Goal: Task Accomplishment & Management: Use online tool/utility

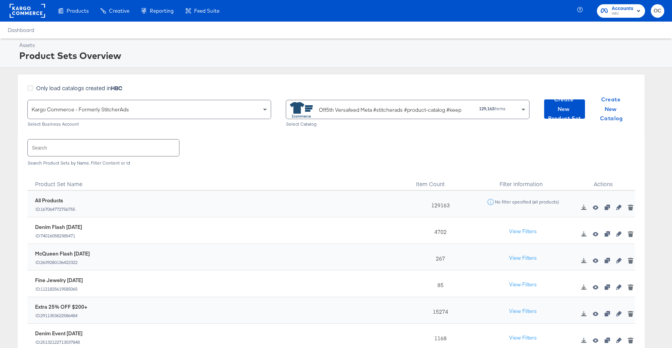
scroll to position [41, 0]
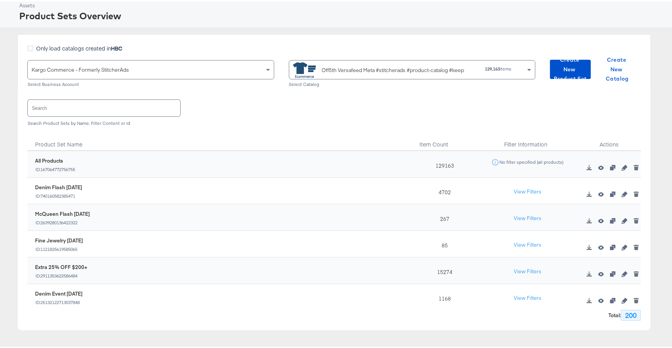
click at [98, 104] on input "text" at bounding box center [104, 106] width 152 height 17
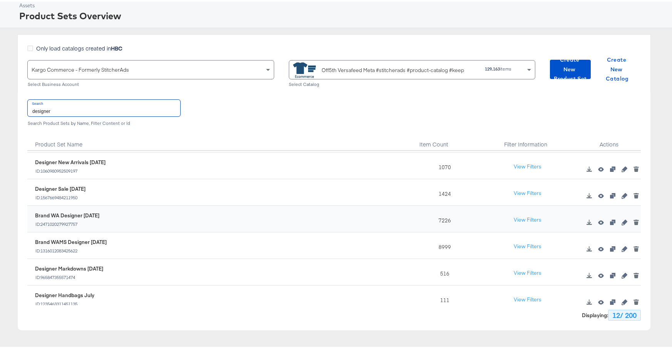
scroll to position [0, 0]
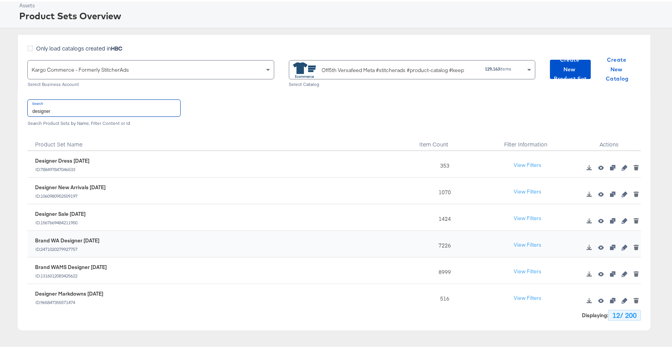
click at [107, 110] on input "designer" at bounding box center [104, 106] width 152 height 17
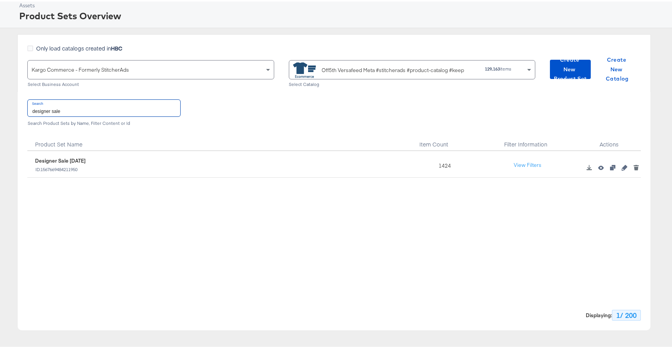
type input "designer sale"
click at [621, 168] on icon "button" at bounding box center [623, 165] width 5 height 5
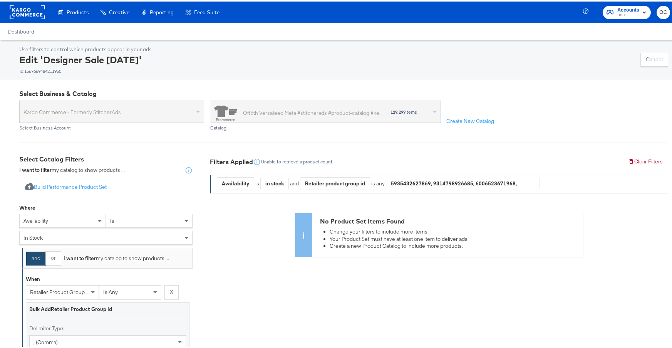
scroll to position [142, 0]
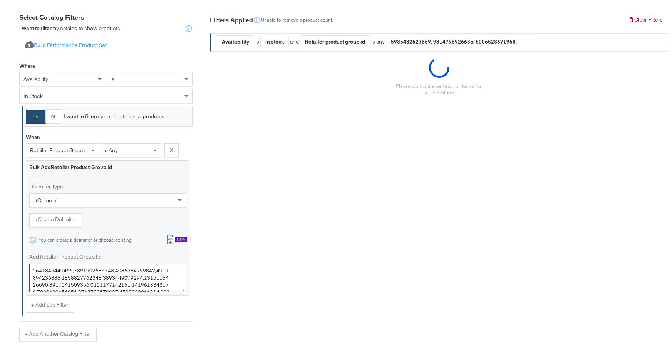
click at [77, 277] on textarea "Add Retailer Product Group Id" at bounding box center [107, 276] width 157 height 28
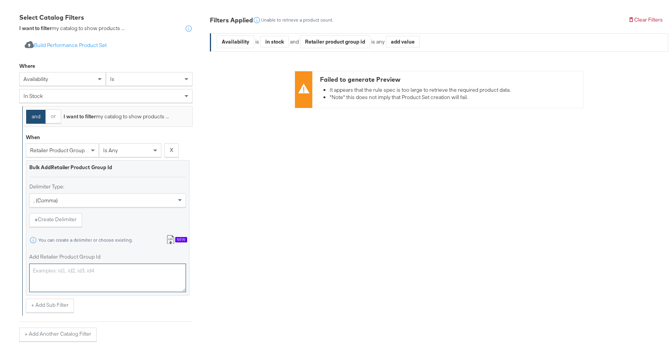
paste textarea "0400023036083,0400024795700,0400024795659,0400024795685,0400023041989,040002478…"
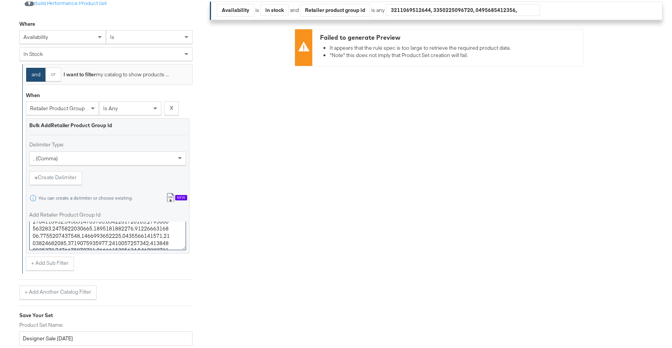
scroll to position [237, 0]
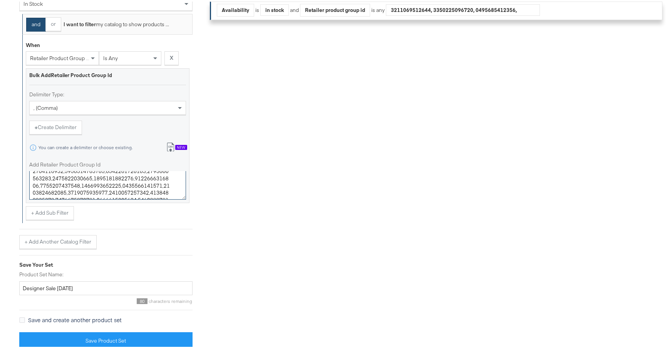
type textarea "0400023036083,0400024795700,0400024795659,0400024795685,0400023041989,040002478…"
drag, startPoint x: 70, startPoint y: 286, endPoint x: 58, endPoint y: 287, distance: 12.0
click at [58, 287] on input "Designer Sale [DATE]" at bounding box center [105, 286] width 173 height 14
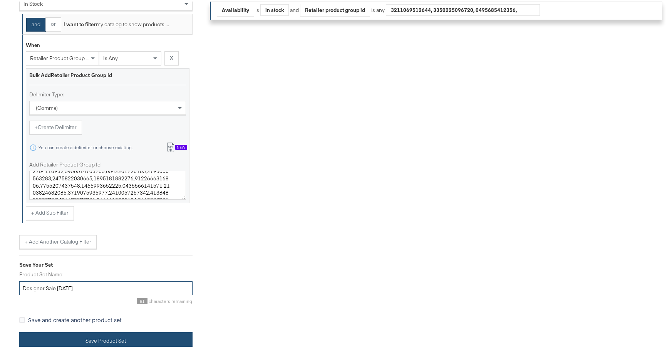
type input "Designer Sale [DATE]"
click at [110, 338] on button "Save Product Set" at bounding box center [105, 338] width 173 height 17
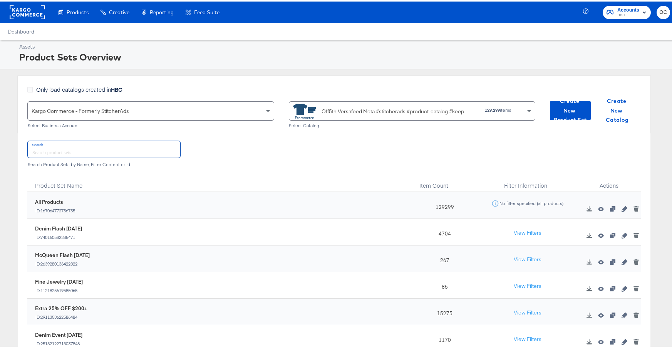
click at [122, 144] on input "text" at bounding box center [104, 147] width 152 height 17
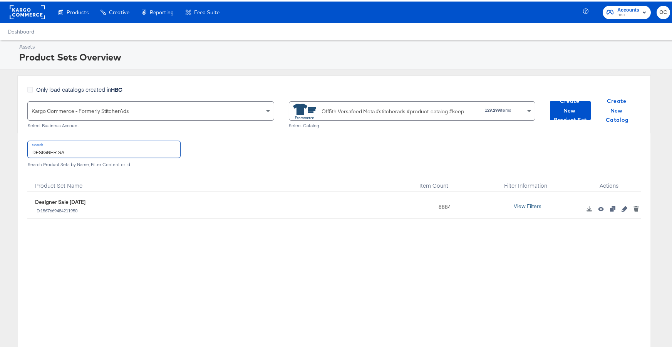
type input "DESIGNER SA"
click at [518, 206] on button "View Filters" at bounding box center [527, 205] width 38 height 14
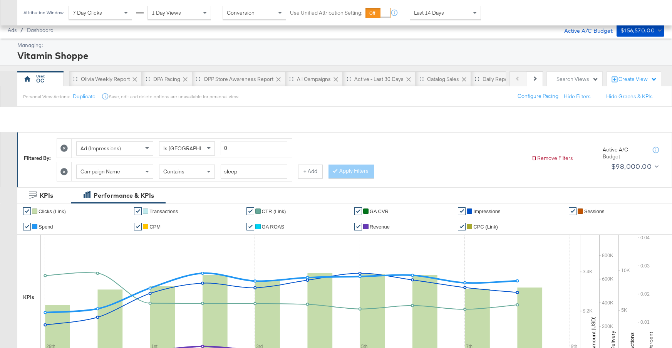
scroll to position [316, 0]
